Goal: Transaction & Acquisition: Purchase product/service

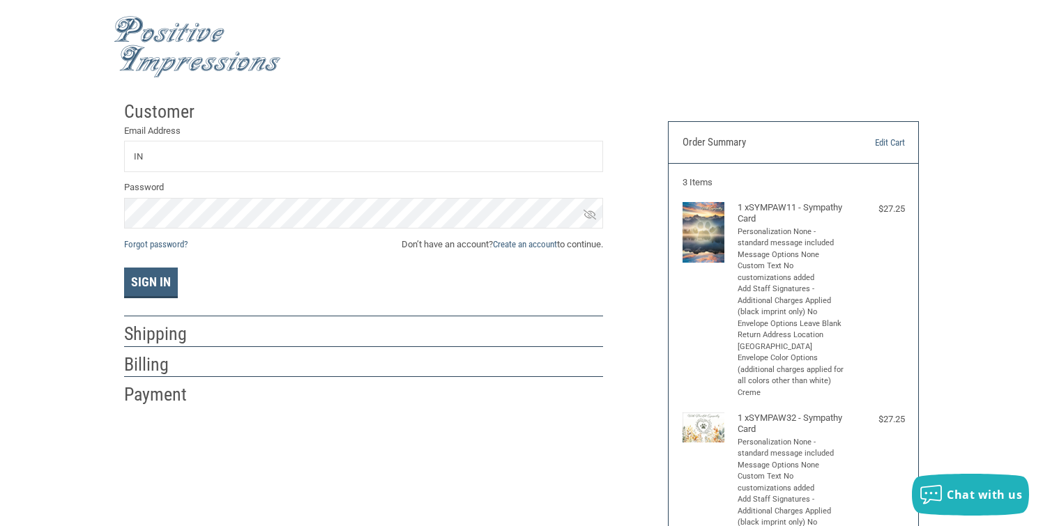
type input "I"
click at [148, 278] on button "Sign In" at bounding box center [151, 283] width 54 height 31
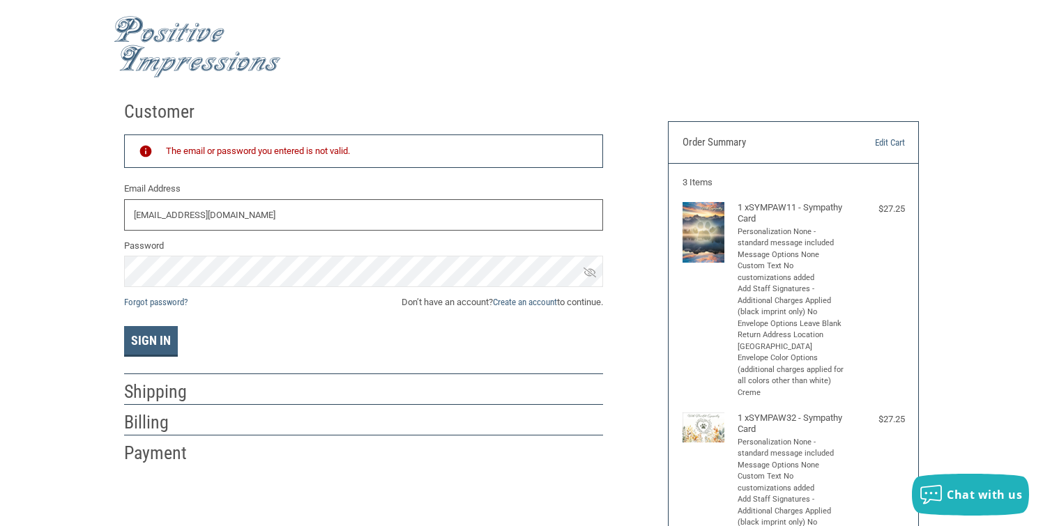
drag, startPoint x: 296, startPoint y: 216, endPoint x: 106, endPoint y: 215, distance: 189.6
click at [124, 215] on input "[EMAIL_ADDRESS][DOMAIN_NAME]" at bounding box center [363, 214] width 479 height 31
type input "[EMAIL_ADDRESS][DOMAIN_NAME]"
click at [155, 333] on button "Sign In" at bounding box center [151, 341] width 54 height 31
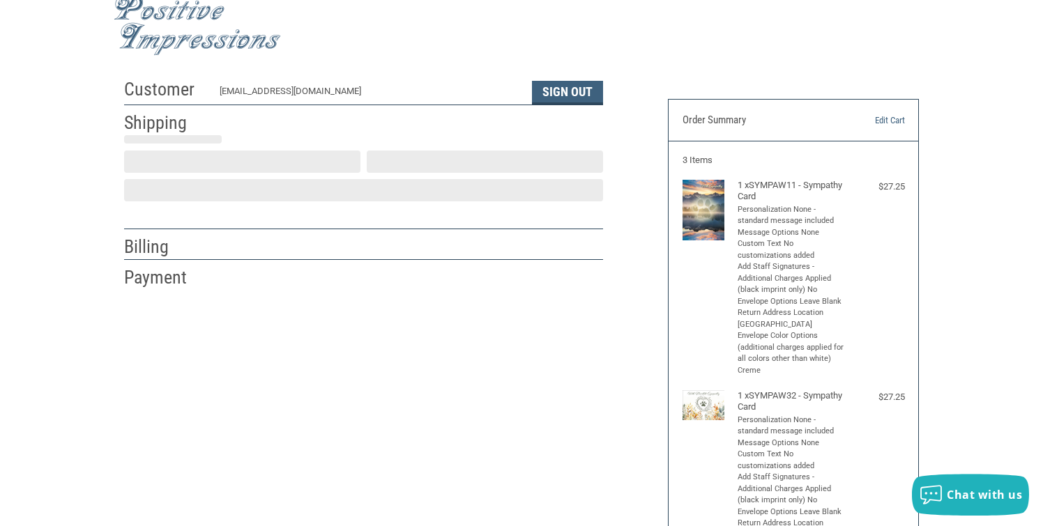
scroll to position [23, 0]
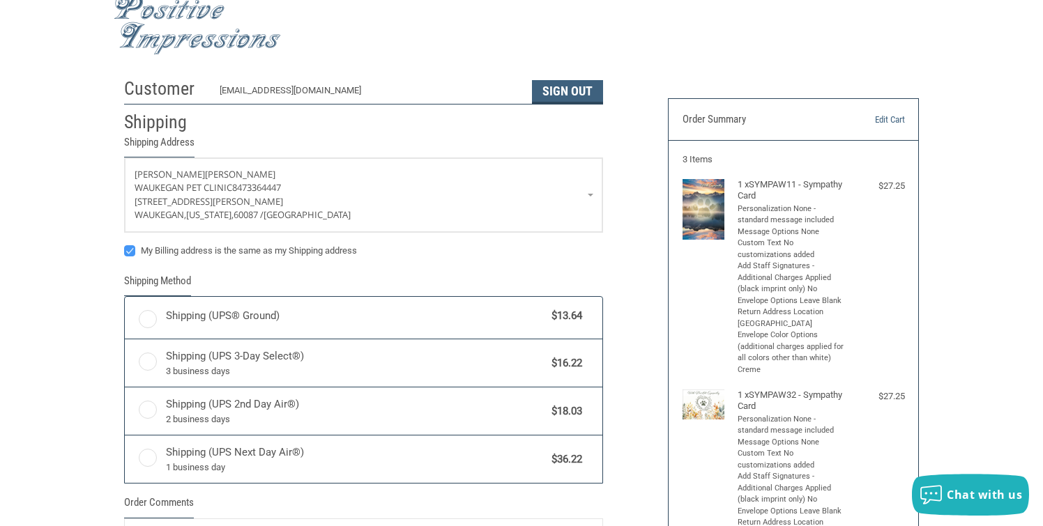
radio input "true"
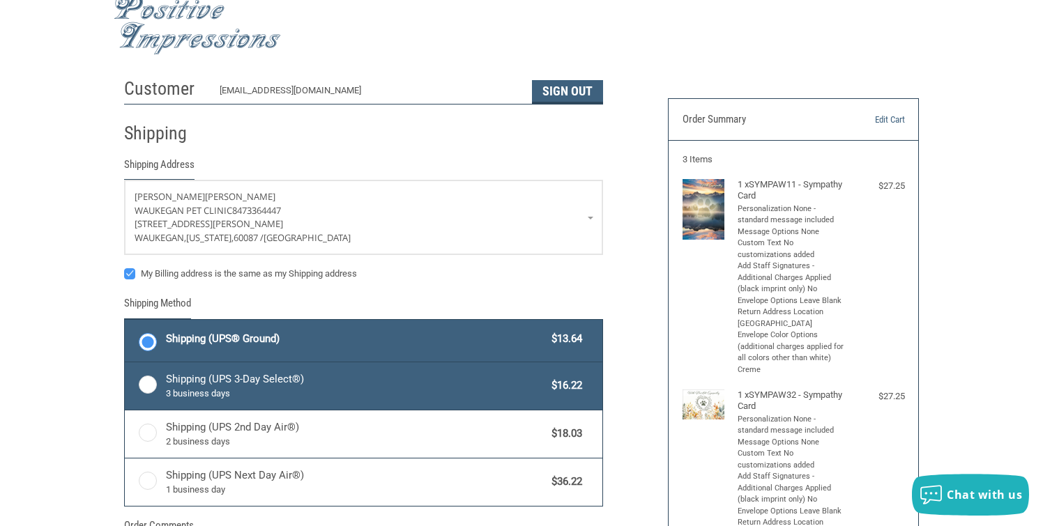
scroll to position [0, 0]
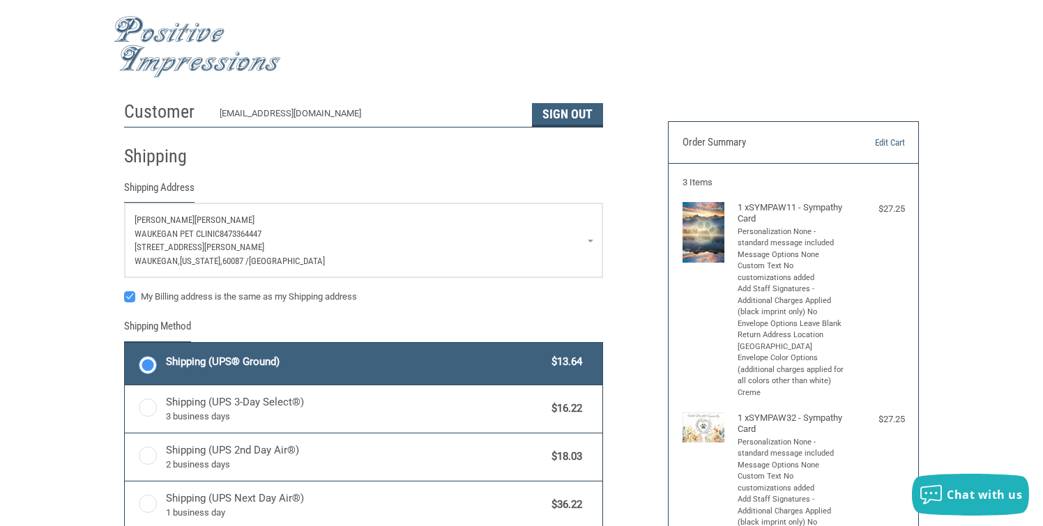
click at [590, 241] on link "[PERSON_NAME] Waukegan Pet Clinic 8473364447 [STREET_ADDRESS][PERSON_NAME][US_S…" at bounding box center [364, 241] width 478 height 74
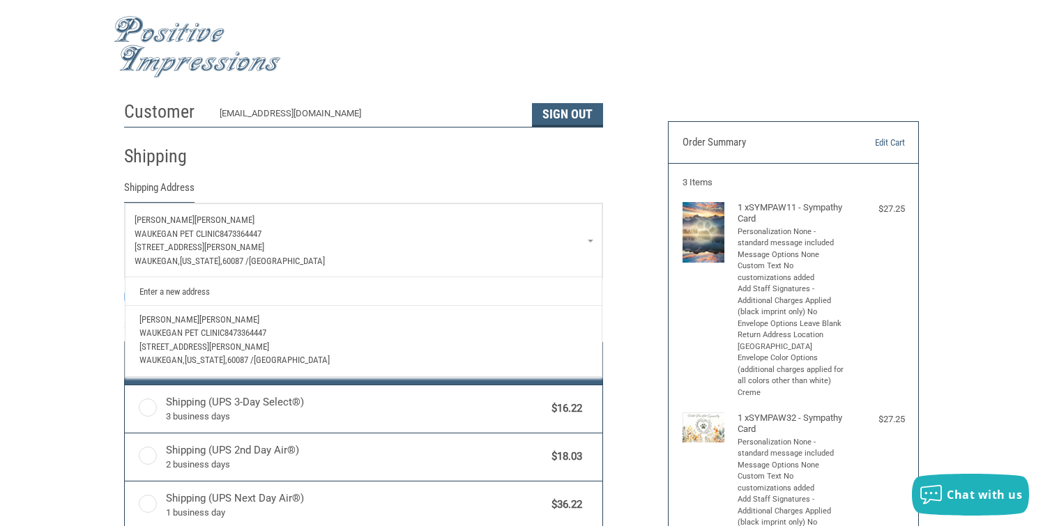
click at [590, 241] on link "[PERSON_NAME] Waukegan Pet Clinic 8473364447 [STREET_ADDRESS][PERSON_NAME][US_S…" at bounding box center [364, 241] width 478 height 74
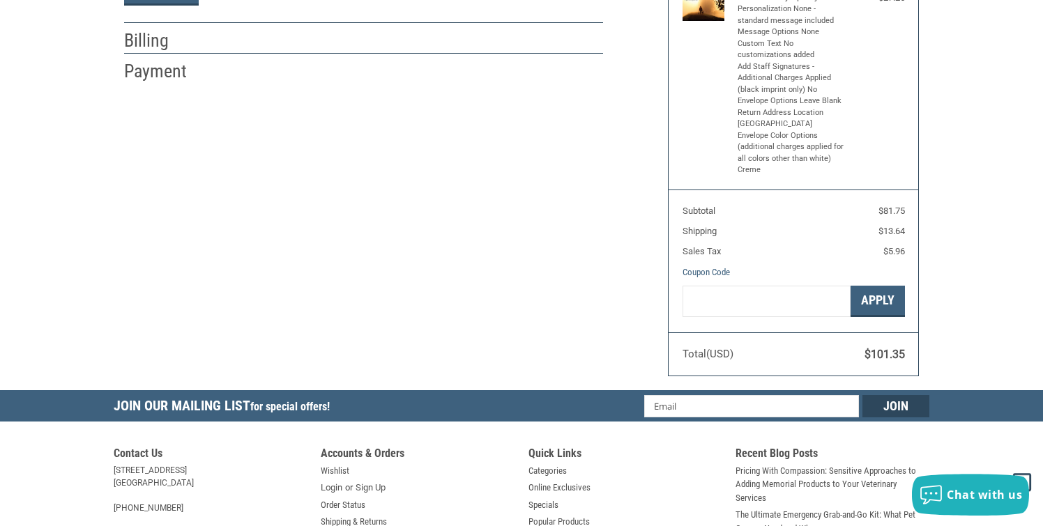
scroll to position [640, 0]
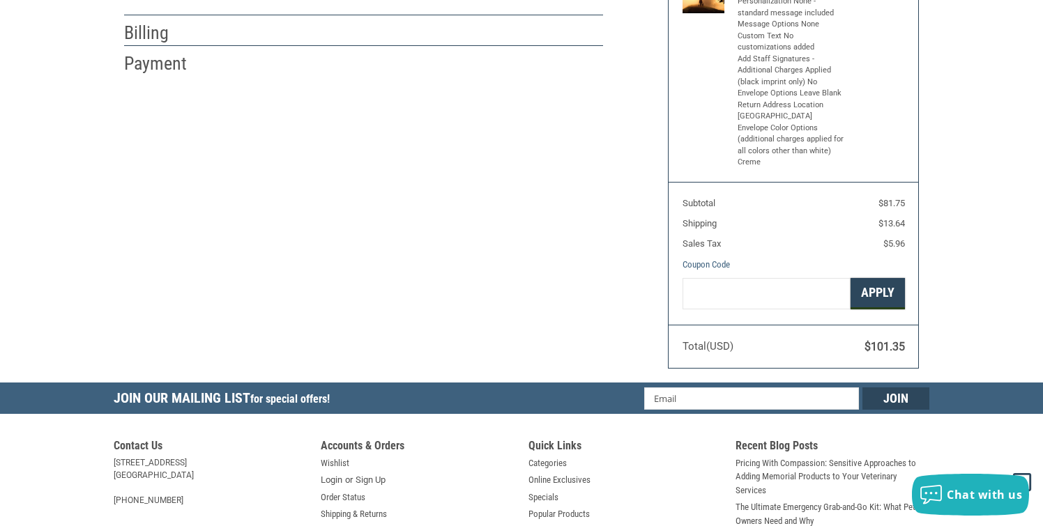
click at [880, 290] on button "Apply" at bounding box center [878, 293] width 54 height 31
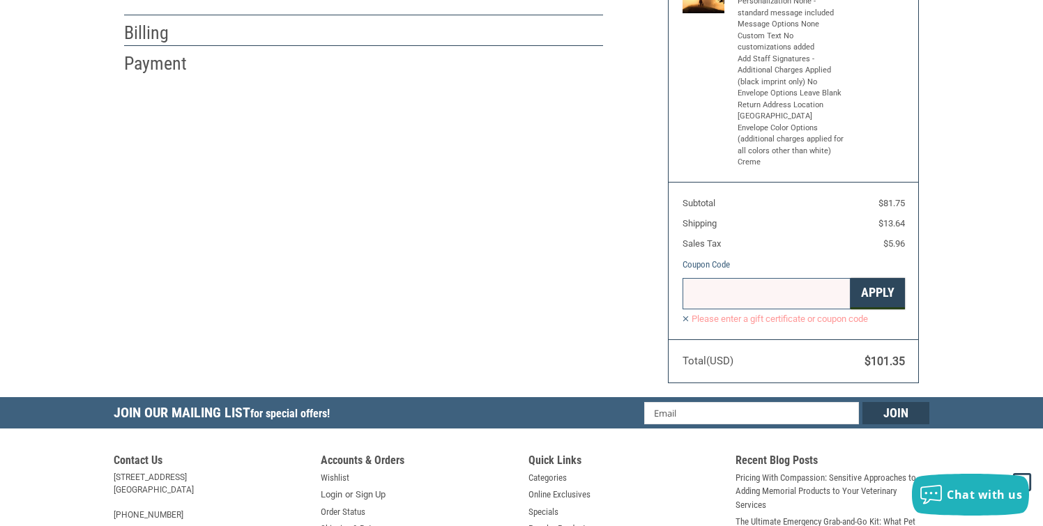
click at [880, 290] on button "Apply" at bounding box center [878, 293] width 54 height 31
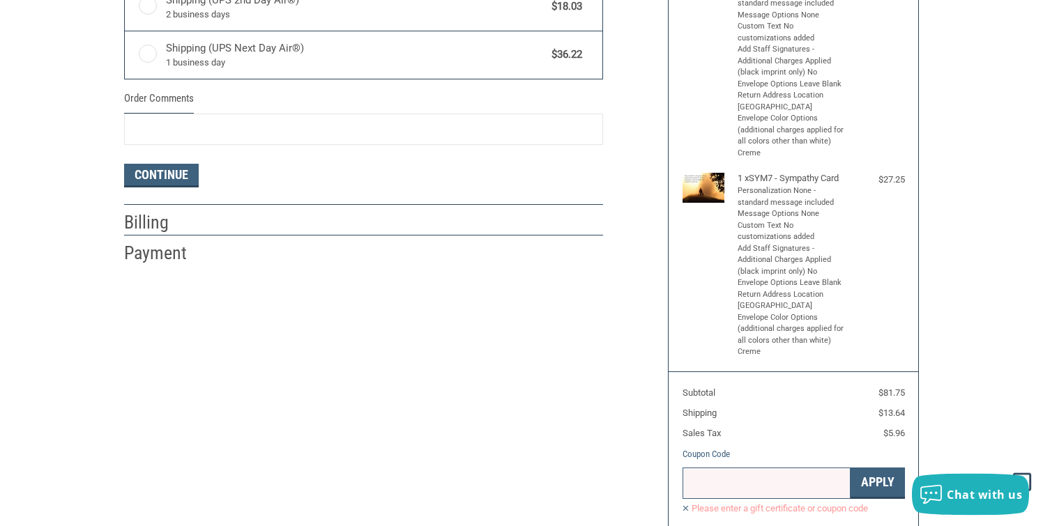
scroll to position [427, 0]
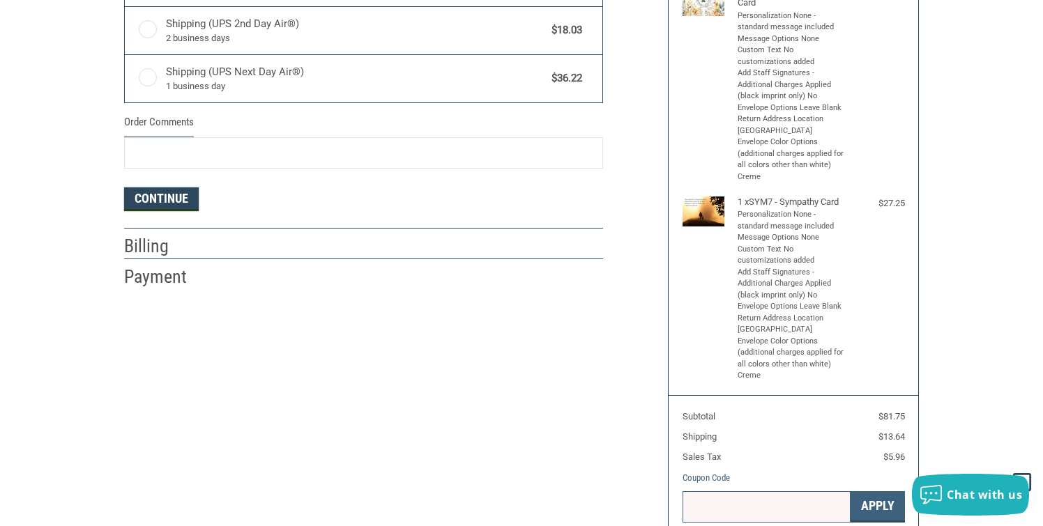
click at [171, 197] on button "Continue" at bounding box center [161, 200] width 75 height 24
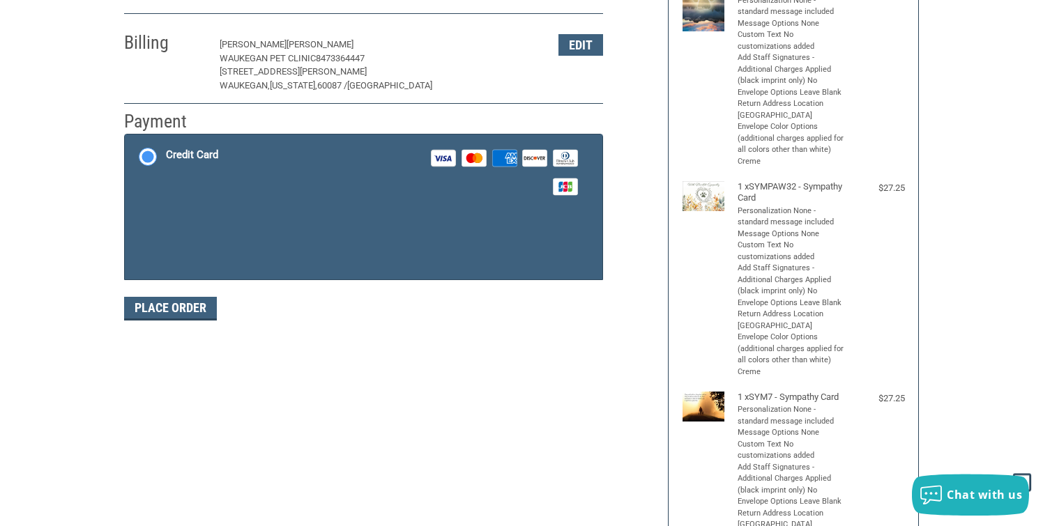
scroll to position [231, 0]
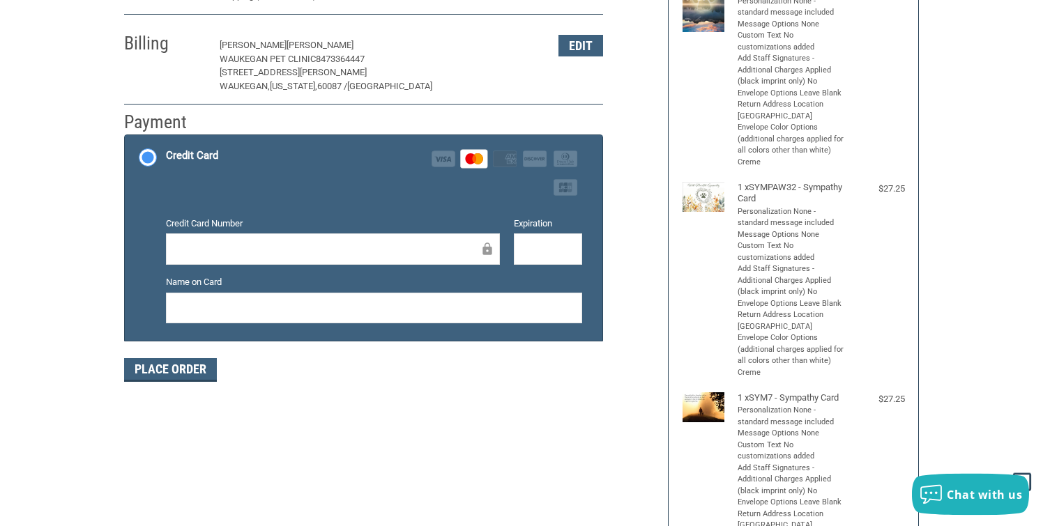
click at [174, 310] on div at bounding box center [374, 308] width 416 height 31
click at [174, 311] on div at bounding box center [374, 308] width 416 height 31
click at [164, 365] on button "Place Order" at bounding box center [170, 370] width 93 height 24
